Goal: Find specific page/section: Find specific page/section

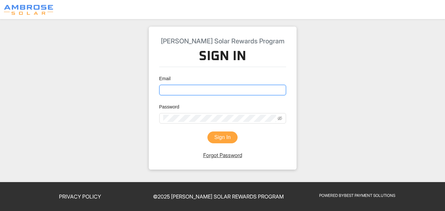
type input "[EMAIL_ADDRESS][DOMAIN_NAME]"
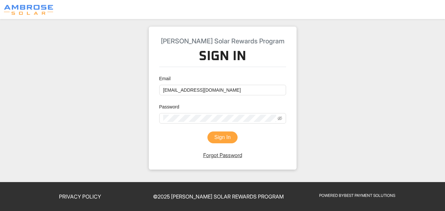
click at [215, 137] on button "Sign In" at bounding box center [223, 137] width 30 height 12
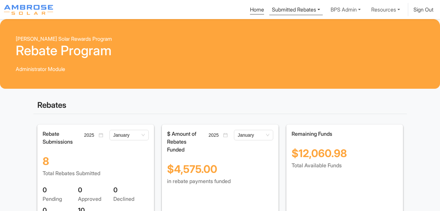
click at [311, 8] on link "Submitted Rebates" at bounding box center [296, 9] width 53 height 12
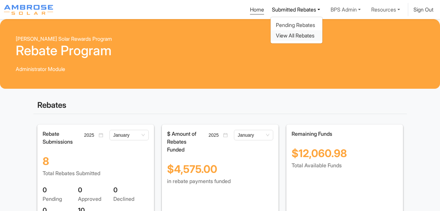
click at [309, 36] on div "View All Rebates" at bounding box center [296, 35] width 41 height 8
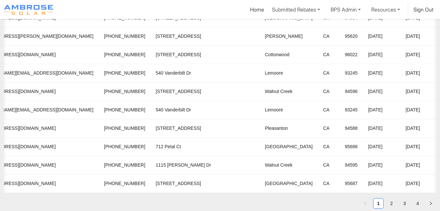
scroll to position [0, 490]
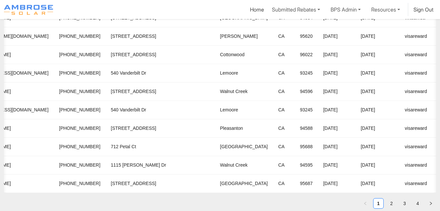
click at [386, 204] on ul "1 2 3 4" at bounding box center [220, 203] width 433 height 10
click at [390, 204] on link "2" at bounding box center [392, 203] width 10 height 10
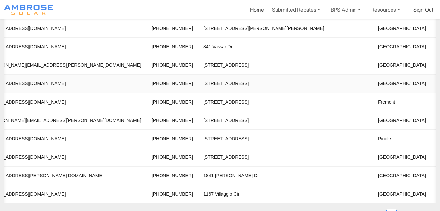
scroll to position [33, 0]
